Goal: Check status

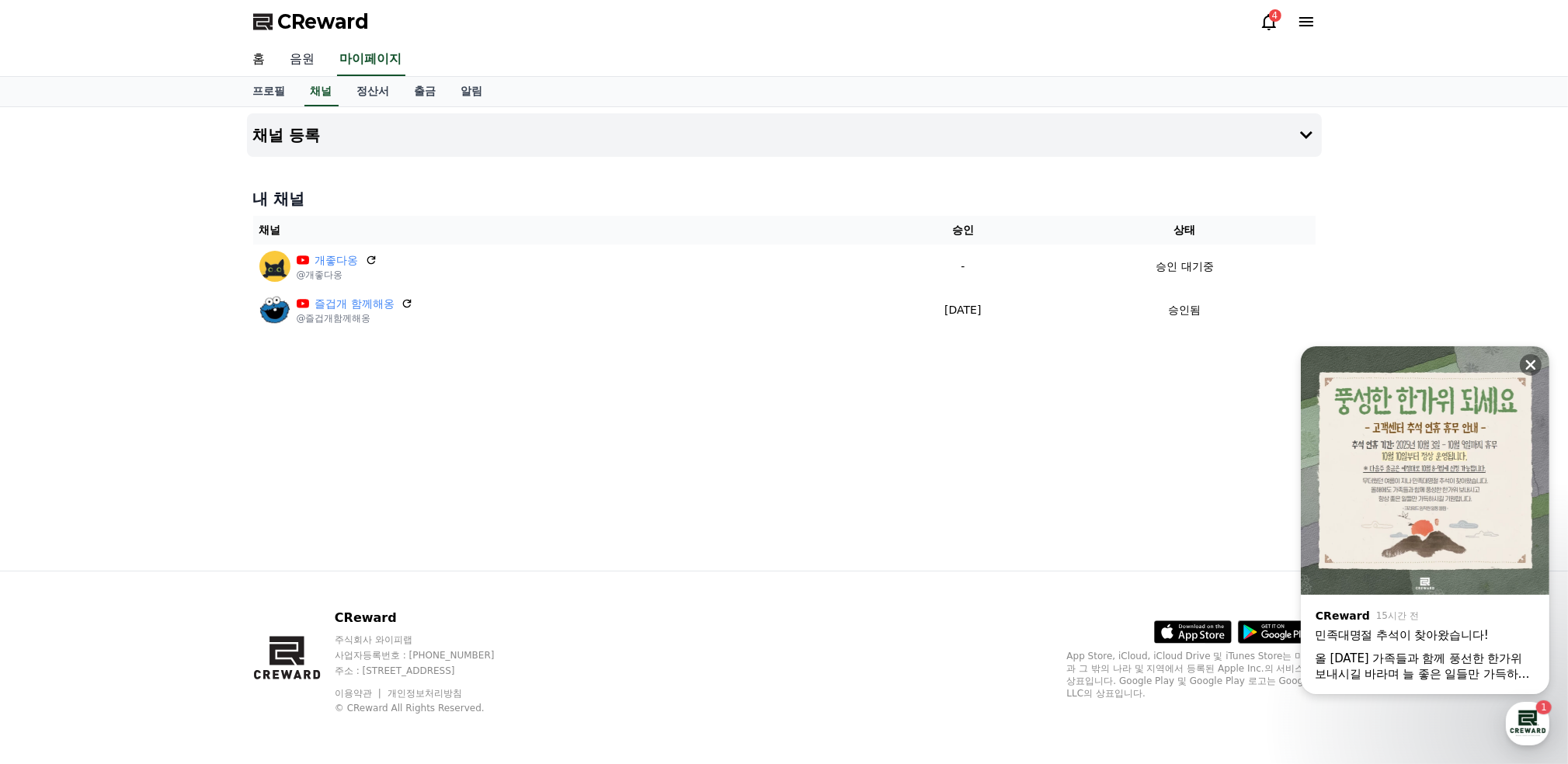
click at [310, 58] on link "음원" at bounding box center [302, 59] width 50 height 33
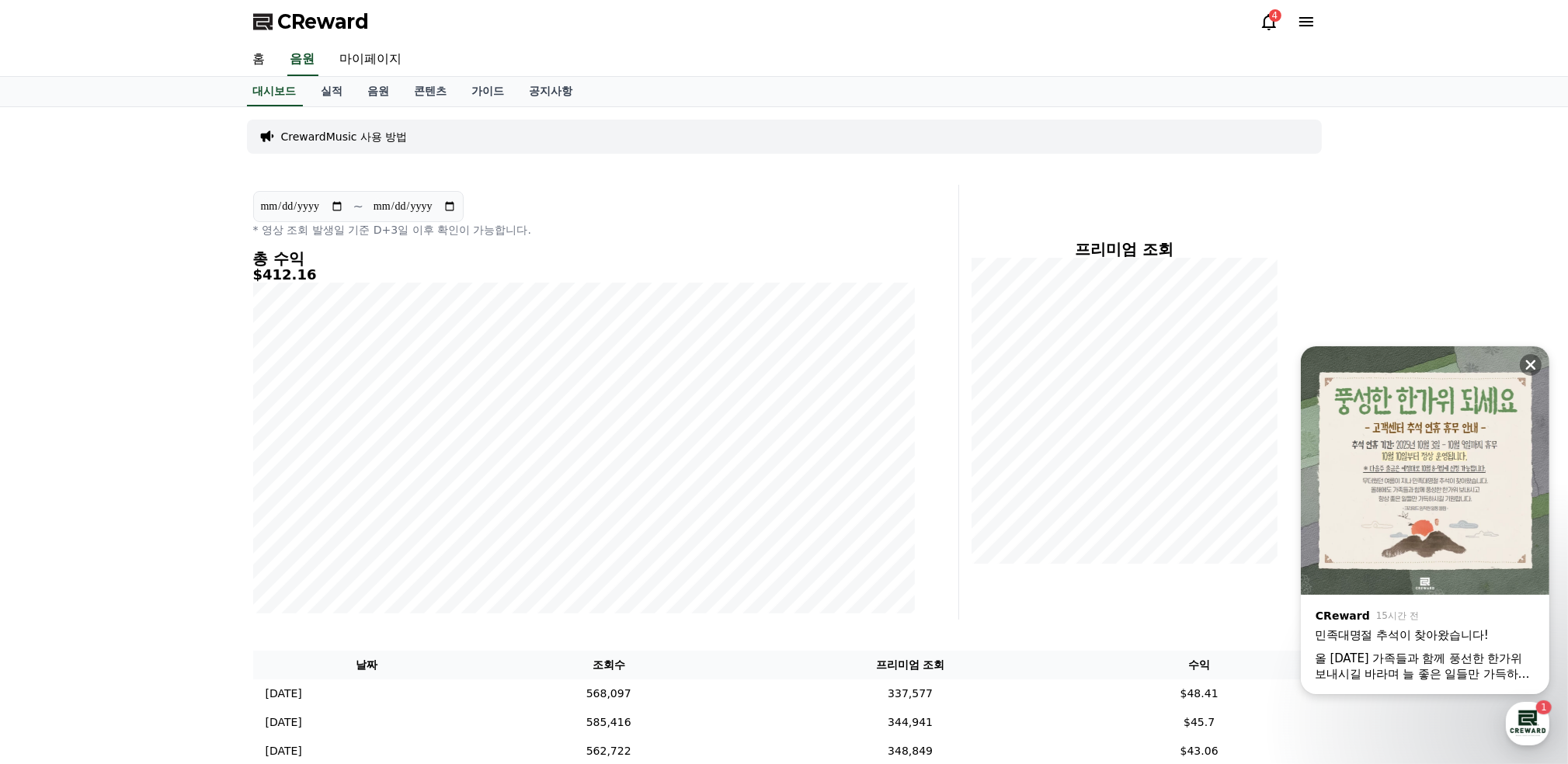
click at [1529, 676] on div "올 [DATE] 가족들과 함께 풍선한 한가위 보내시길 바라며 늘 좋은 일들만 가득하시길 기원합니다!" at bounding box center [1425, 666] width 221 height 31
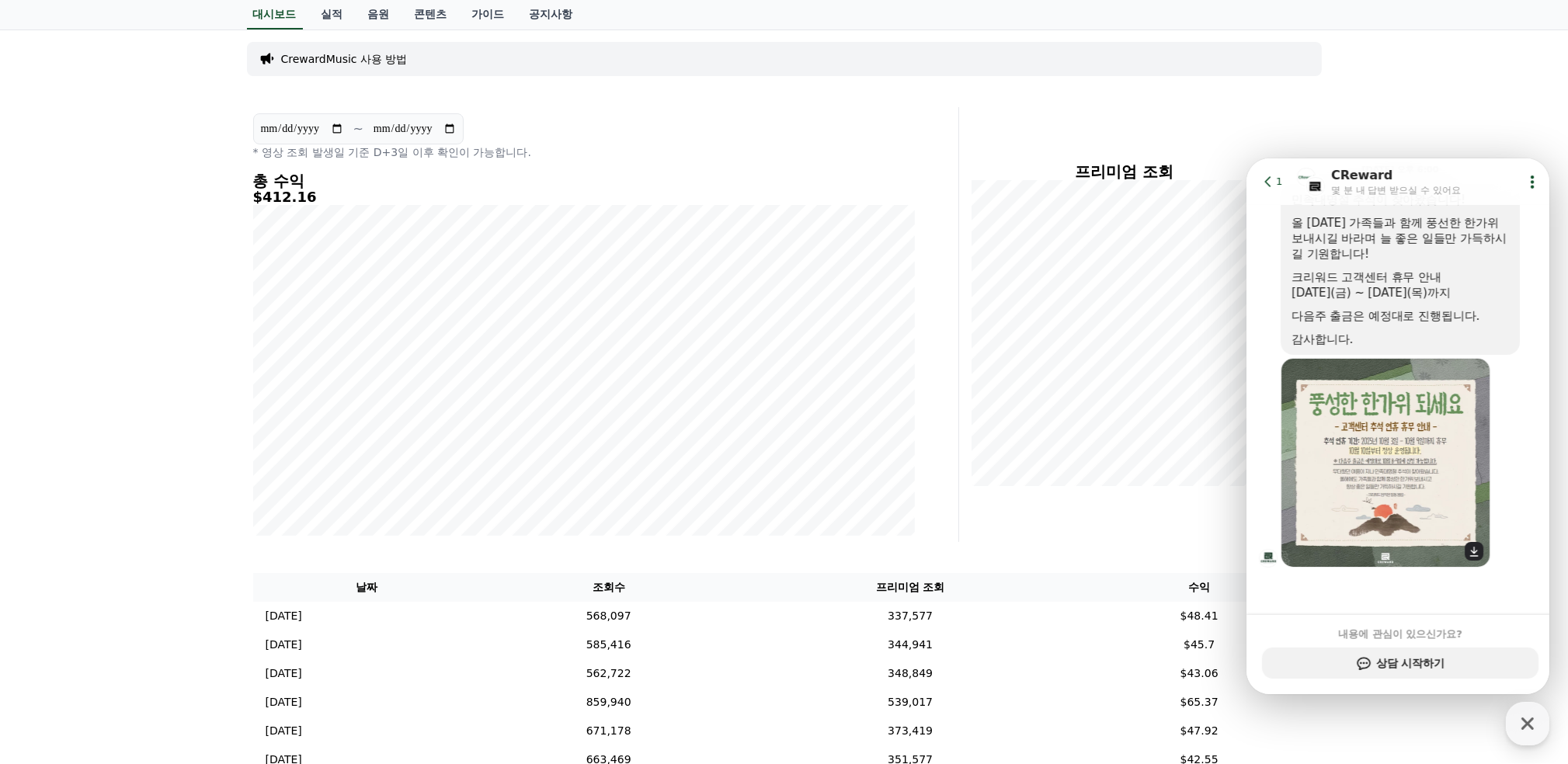
scroll to position [153, 0]
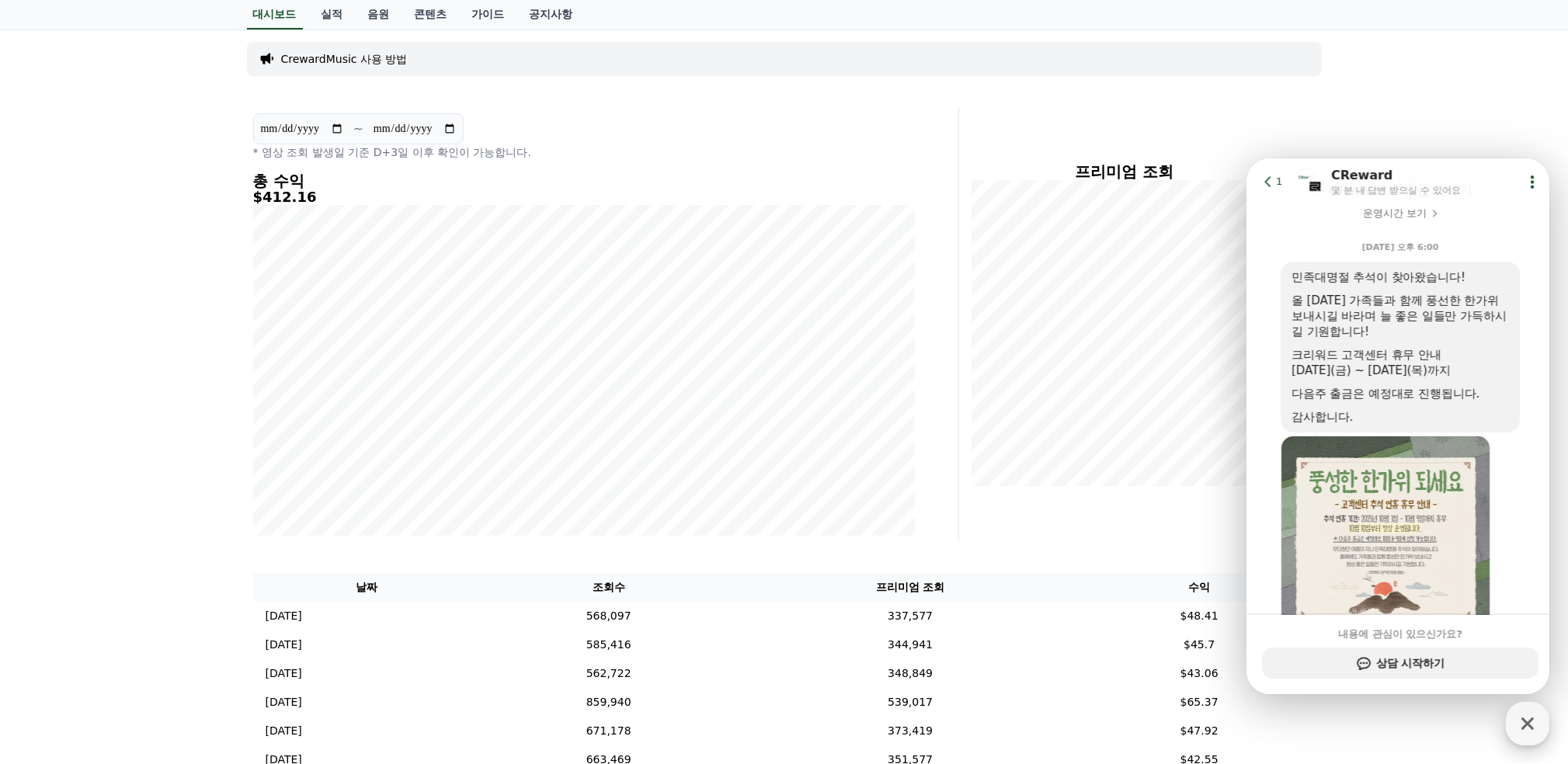
click at [1533, 724] on icon "button" at bounding box center [1528, 723] width 28 height 28
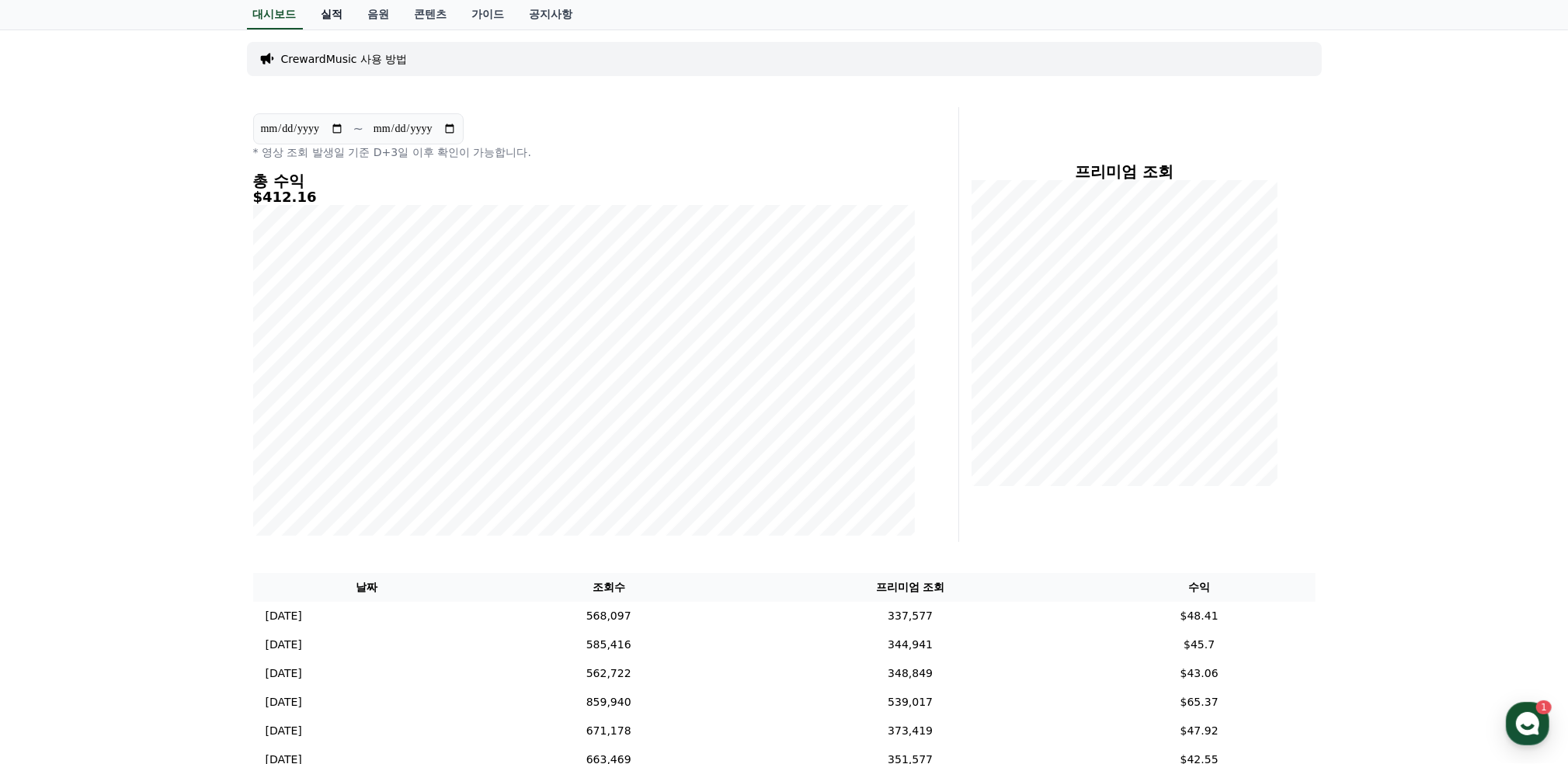
click at [337, 13] on link "실적" at bounding box center [332, 15] width 46 height 29
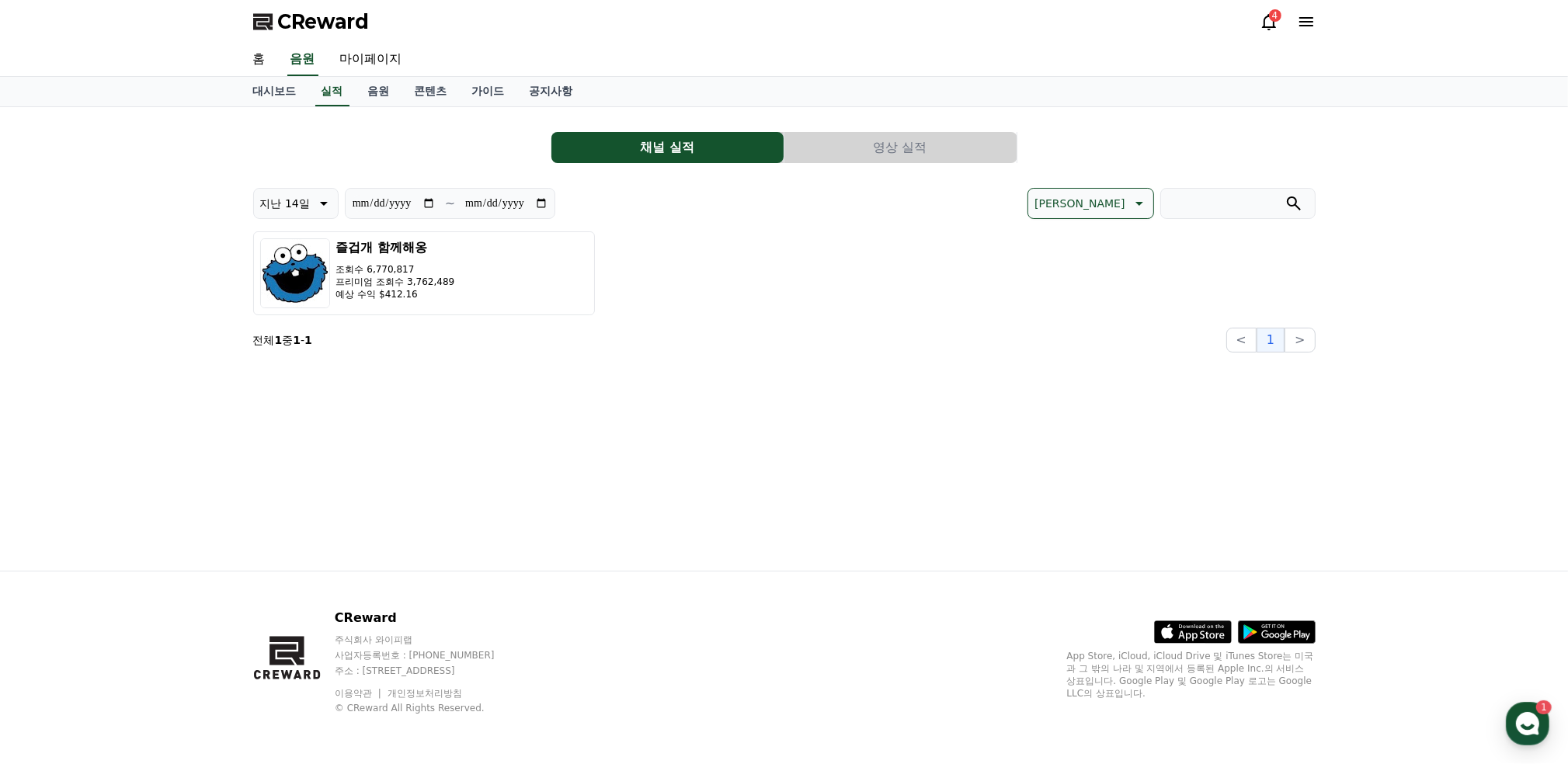
click at [936, 147] on button "영상 실적" at bounding box center [901, 147] width 232 height 31
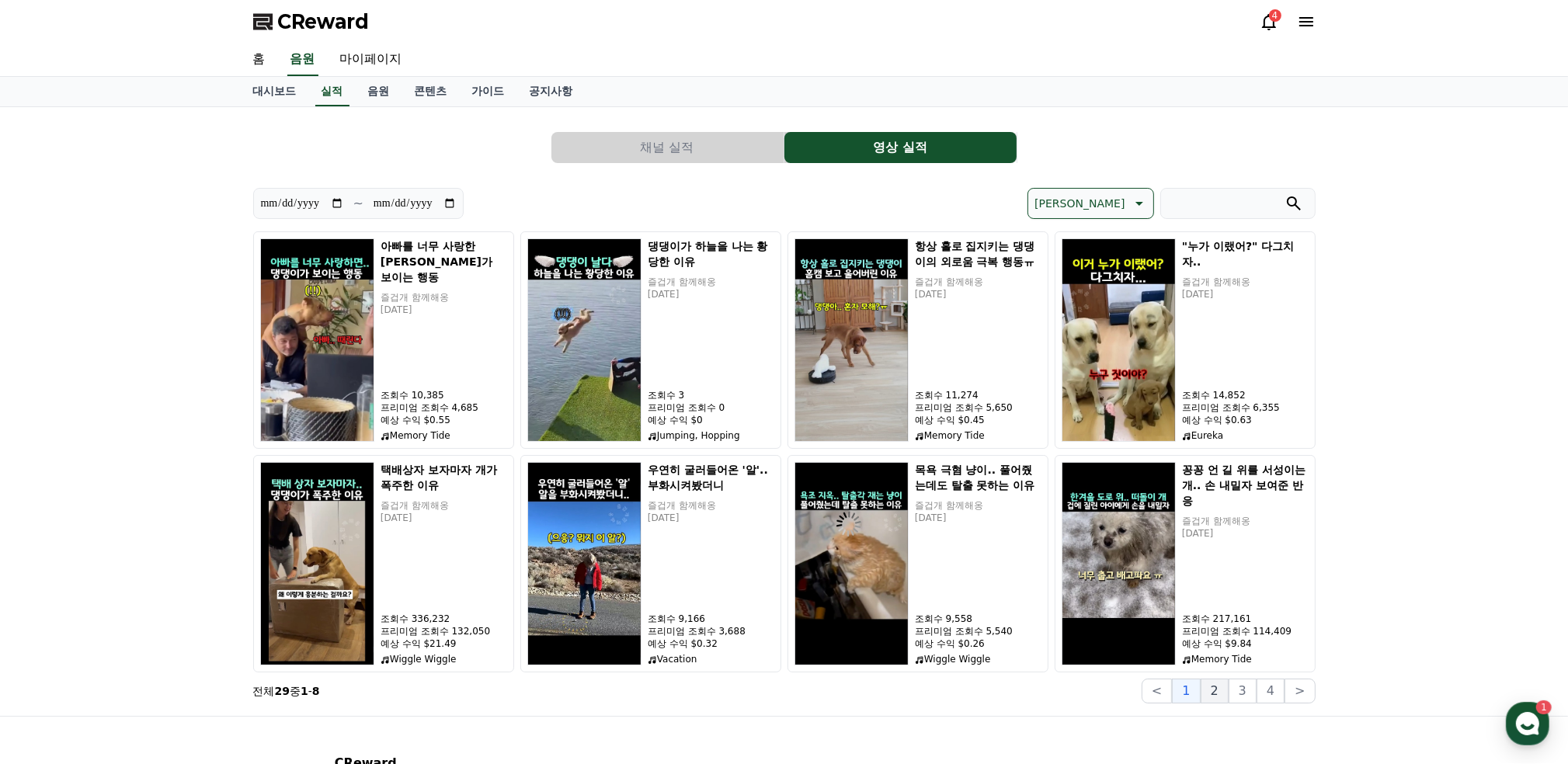
click at [1222, 687] on button "2" at bounding box center [1215, 691] width 28 height 24
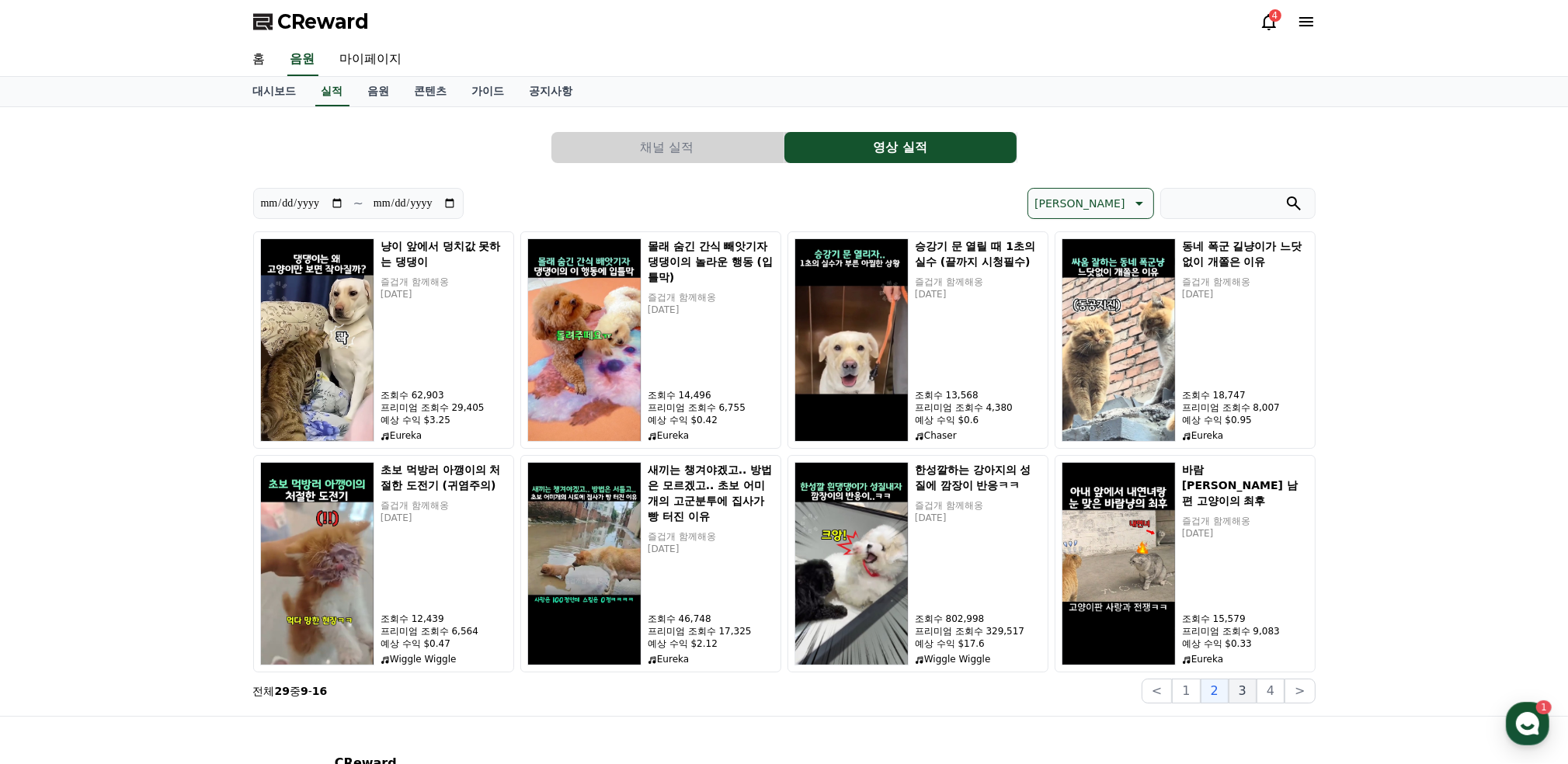
click at [1243, 686] on button "3" at bounding box center [1243, 691] width 28 height 24
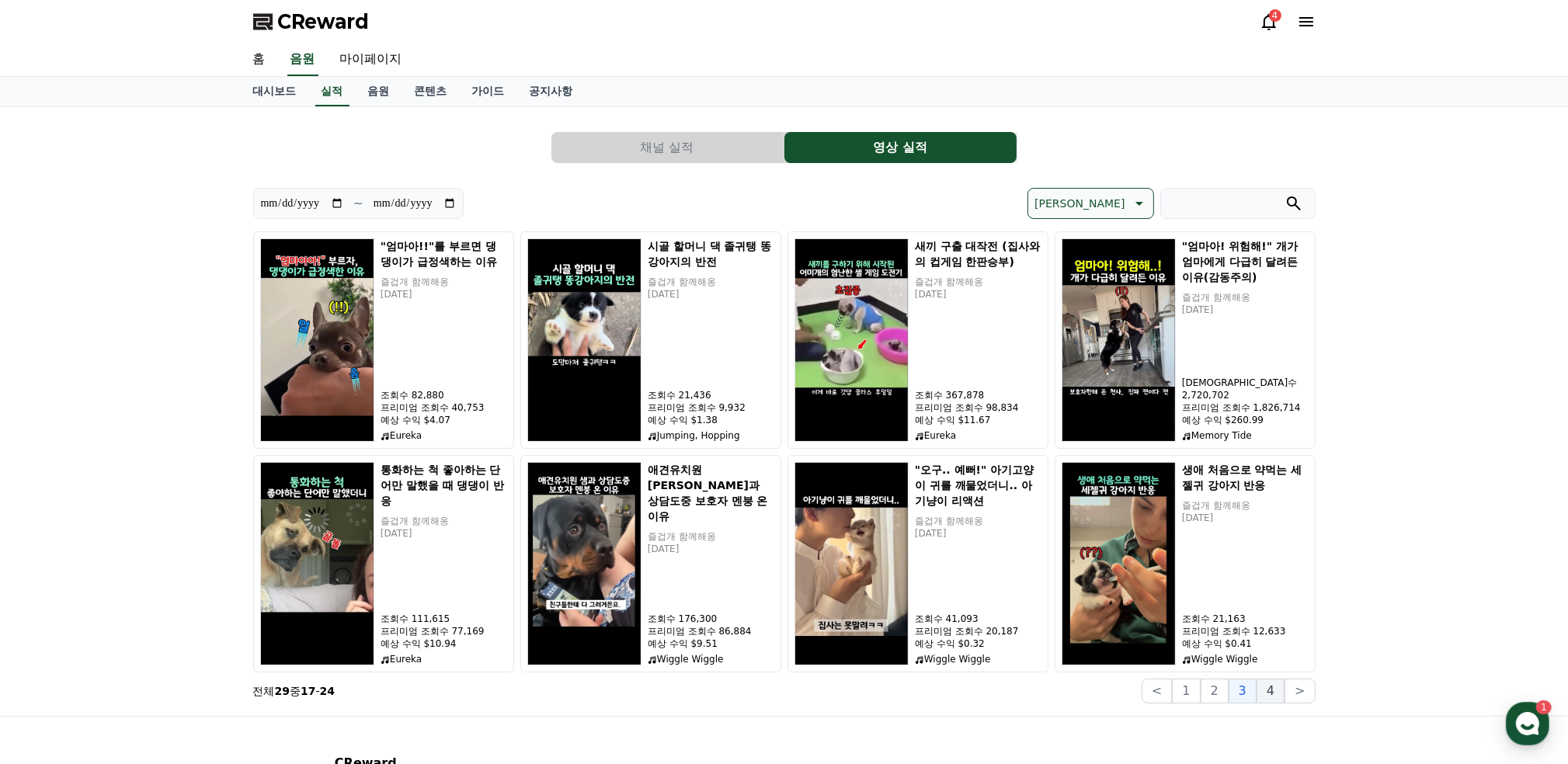
click at [1278, 687] on button "4" at bounding box center [1271, 691] width 28 height 24
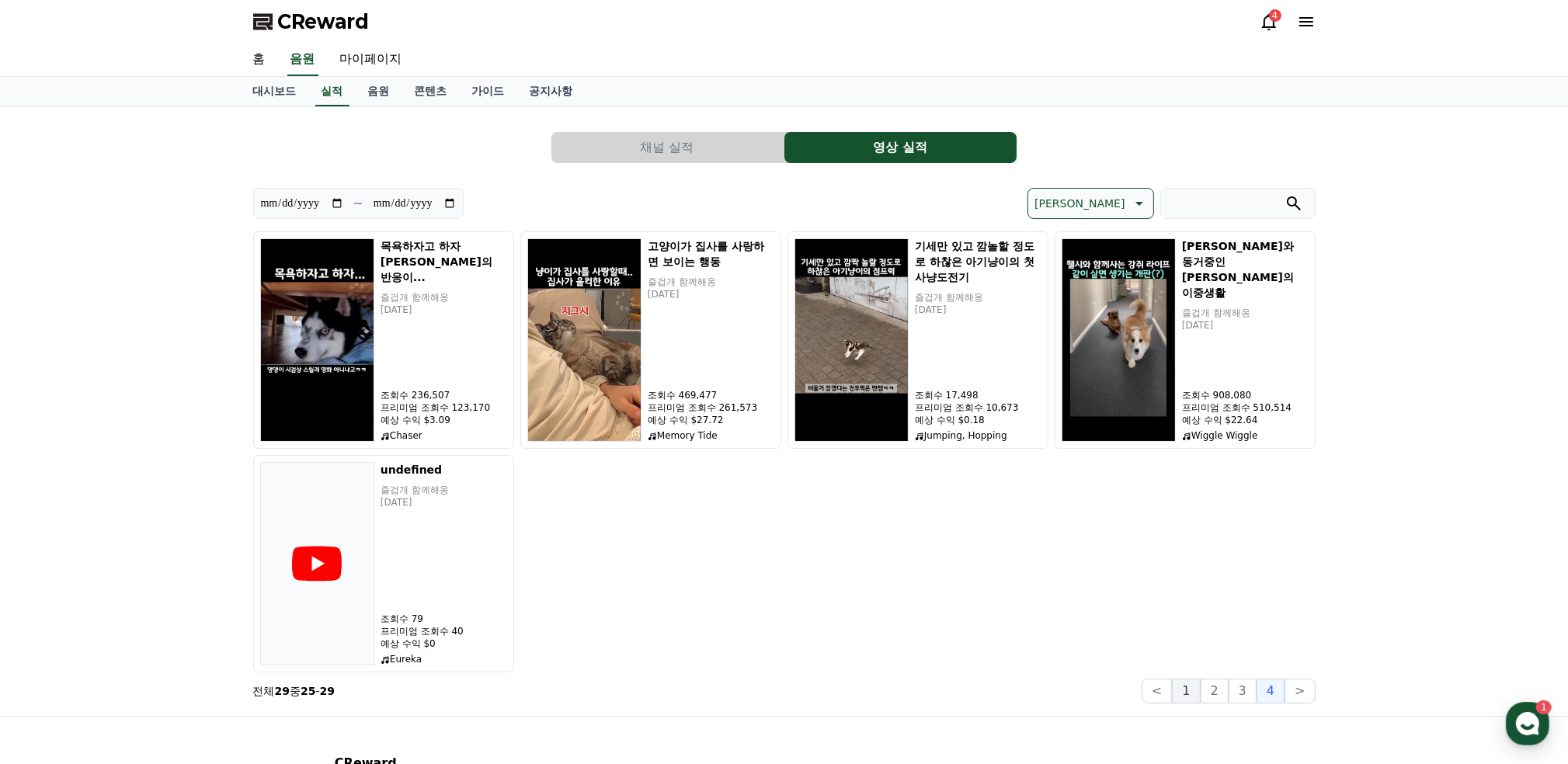
click at [1196, 695] on button "1" at bounding box center [1186, 691] width 28 height 24
